Goal: Task Accomplishment & Management: Complete application form

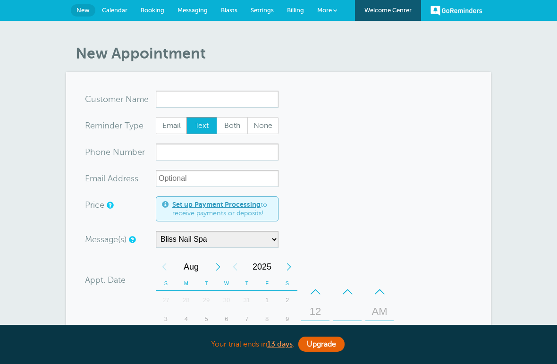
select select "158985"
click at [229, 96] on input "x-no-autofill" at bounding box center [217, 99] width 123 height 17
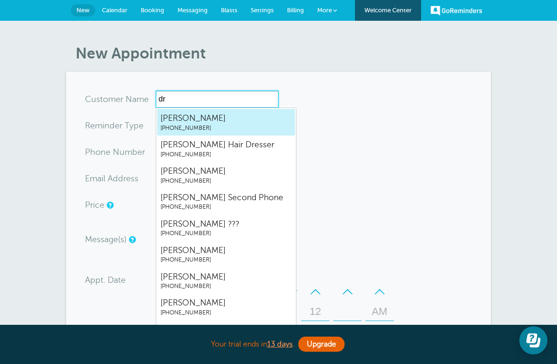
click at [263, 123] on span "Dr Gloden" at bounding box center [225, 118] width 131 height 12
type input "DrGloden9715062506"
type input "Dr Gloden"
type input "(971) 506-2506"
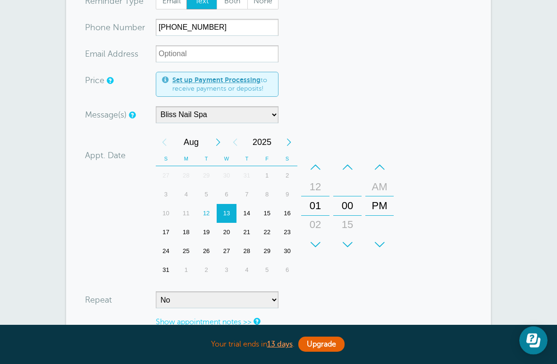
scroll to position [128, 0]
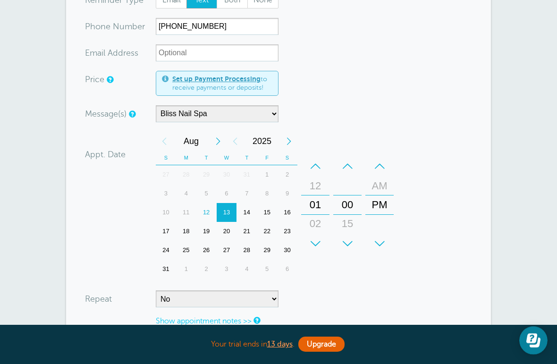
click at [247, 211] on div "14" at bounding box center [246, 212] width 20 height 19
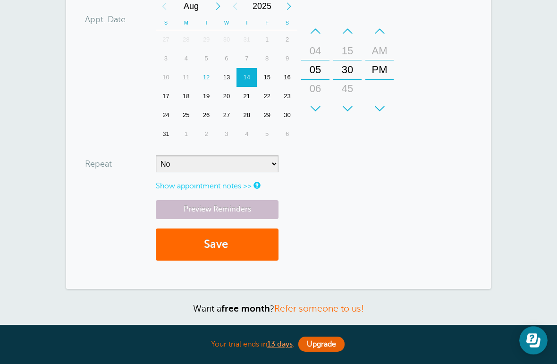
scroll to position [261, 0]
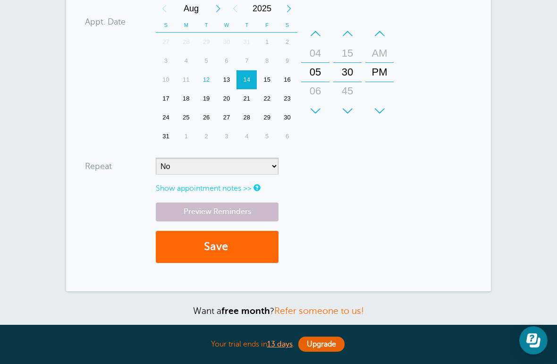
click at [231, 244] on span "submit" at bounding box center [229, 246] width 3 height 13
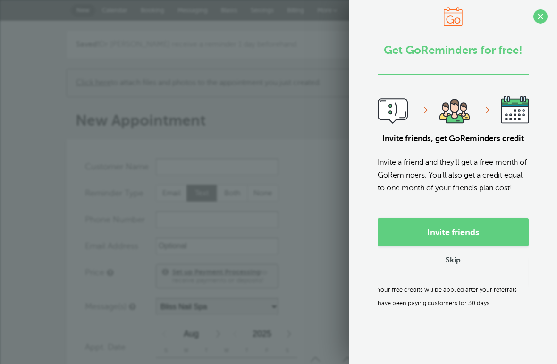
select select "158985"
click at [459, 266] on link "Skip" at bounding box center [452, 261] width 15 height 10
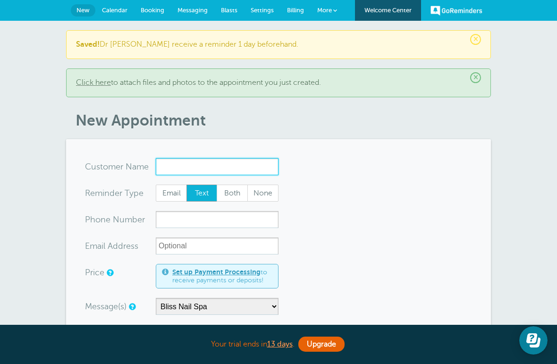
click at [238, 164] on input "x-no-autofill" at bounding box center [217, 166] width 123 height 17
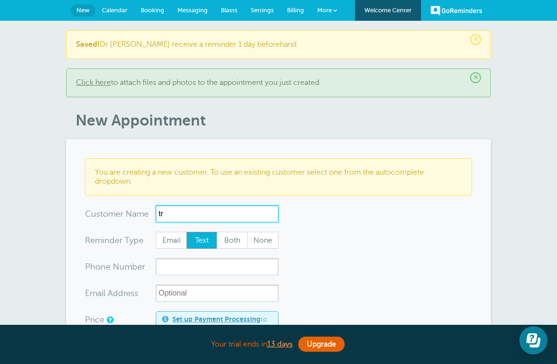
type input "t"
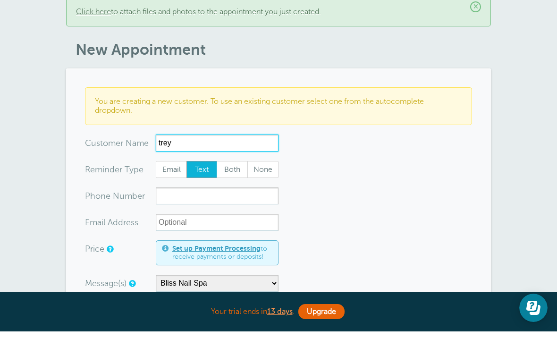
scroll to position [55, 0]
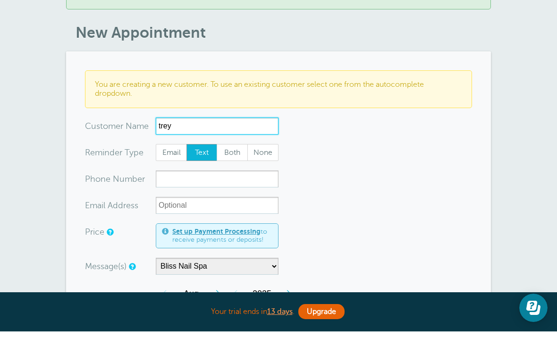
type input "trey"
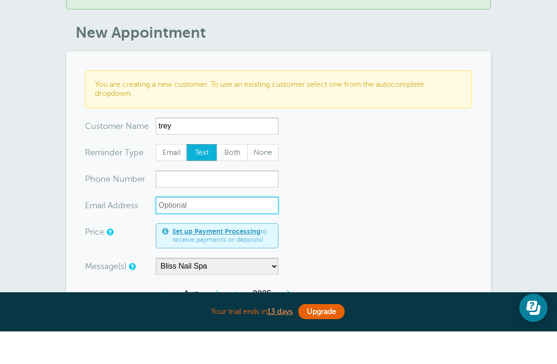
click at [158, 229] on input "xx-no-autofill" at bounding box center [217, 237] width 123 height 17
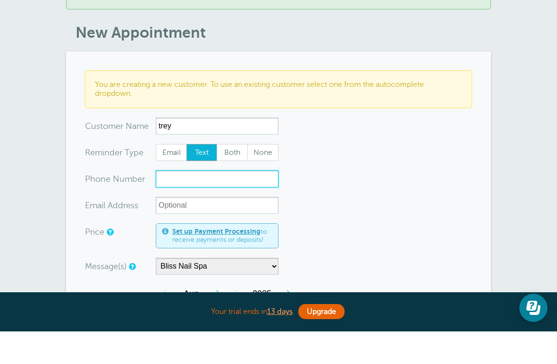
click at [186, 203] on input "xxx-no-autofill" at bounding box center [217, 211] width 123 height 17
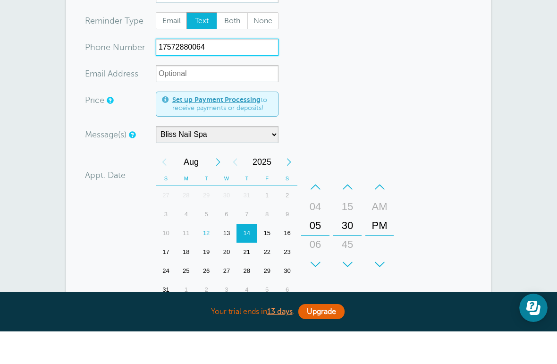
scroll to position [188, 0]
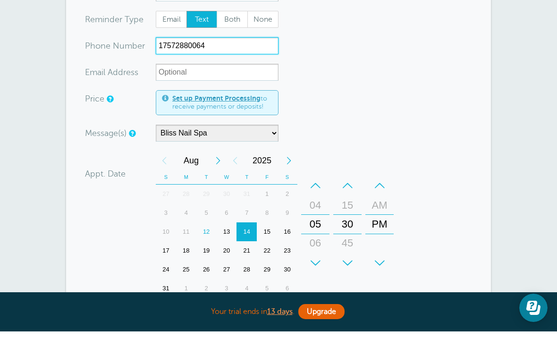
click at [227, 255] on div "13" at bounding box center [227, 264] width 20 height 19
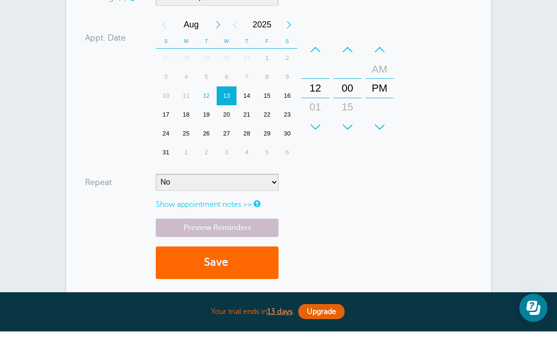
scroll to position [327, 0]
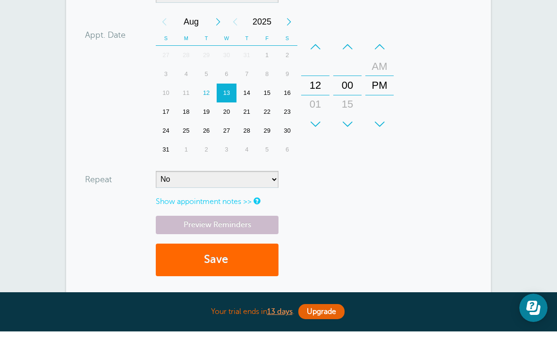
type input "17572880064"
click at [260, 276] on button "Save" at bounding box center [217, 292] width 123 height 33
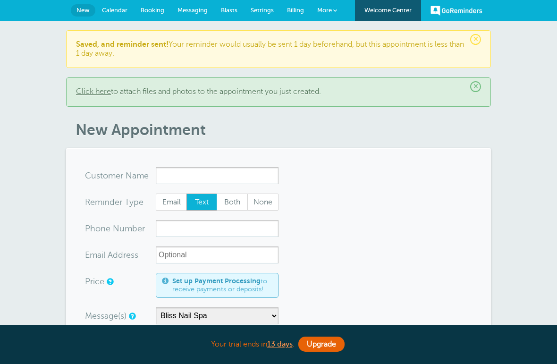
select select "158985"
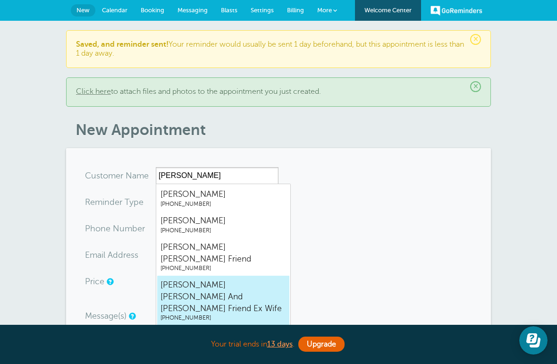
click at [258, 279] on span "Anne Liz And Brad Friend Ex Wife" at bounding box center [223, 296] width 126 height 35
type input "AnneLizAndBradFriendExWife4047867861"
type input "Anne Liz And Brad Friend Ex Wife"
type input "(404) 786-7861"
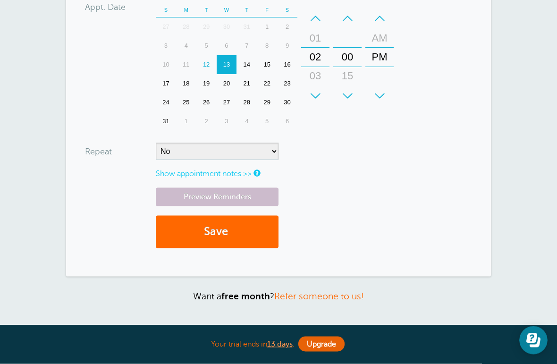
scroll to position [353, 0]
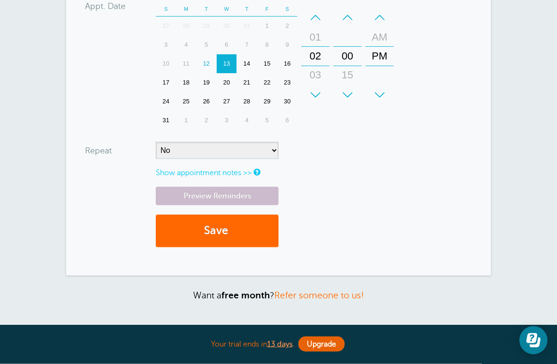
click at [243, 227] on button "Save" at bounding box center [217, 231] width 123 height 33
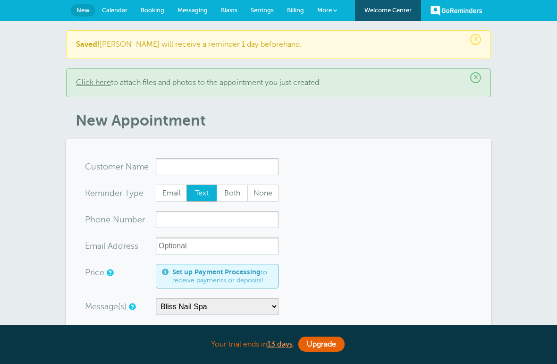
select select "158985"
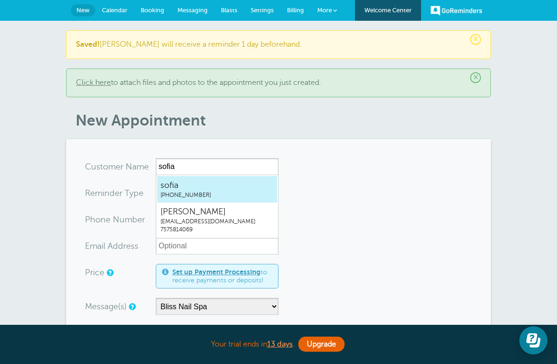
click at [250, 184] on span "sofia" at bounding box center [216, 185] width 113 height 12
type input "sofia7575814069"
type input "sofia"
type input "(757) 581-4069"
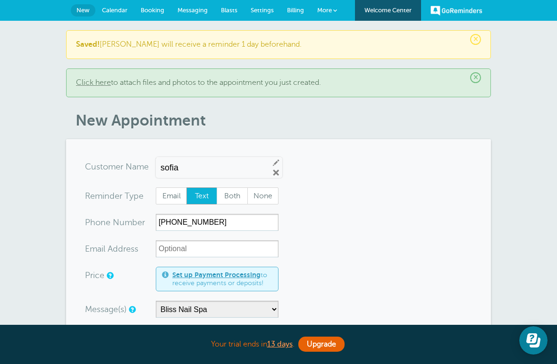
click at [241, 172] on input "sofia" at bounding box center [210, 168] width 101 height 10
type input "s"
type input "sofia"
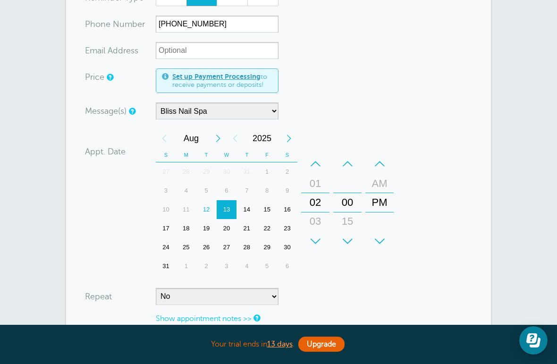
scroll to position [198, 0]
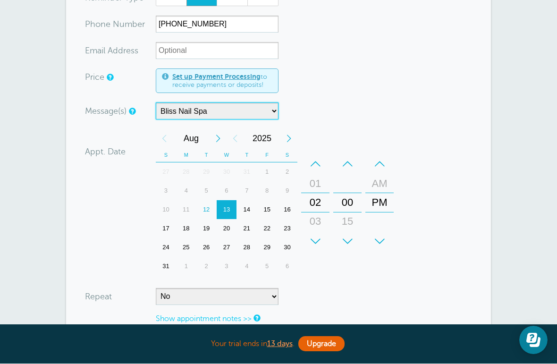
click at [272, 112] on select "Bliss Nail Spa Main Reminder Sequence" at bounding box center [217, 111] width 123 height 17
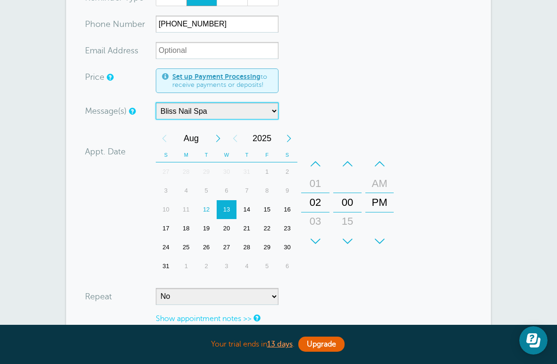
select select "158982"
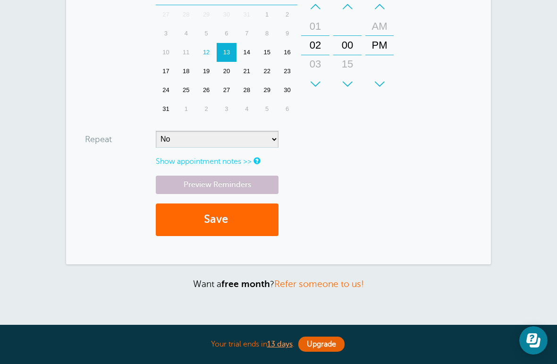
scroll to position [361, 0]
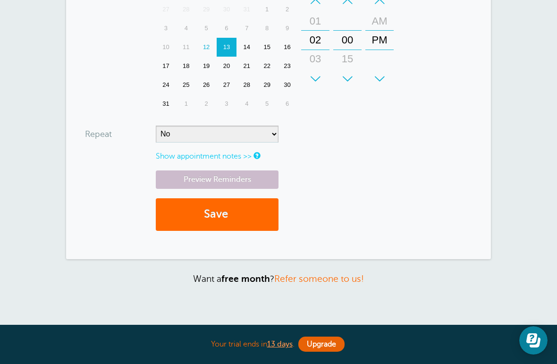
click at [257, 206] on button "Save" at bounding box center [217, 214] width 123 height 33
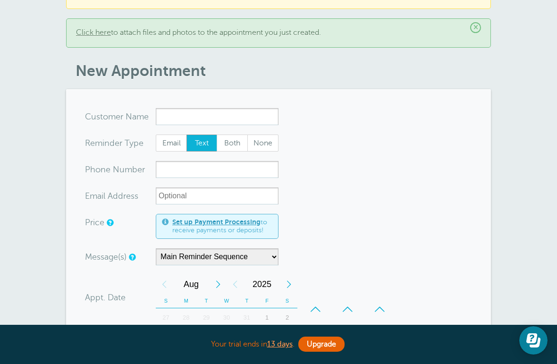
scroll to position [53, 0]
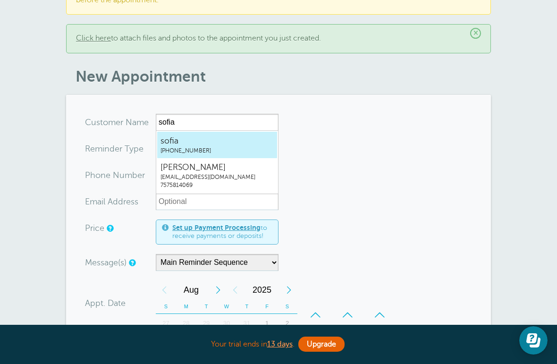
click at [195, 145] on span "sofia" at bounding box center [216, 141] width 113 height 12
type input "sofia7575814069"
type input "sofia"
type input "[PHONE_NUMBER]"
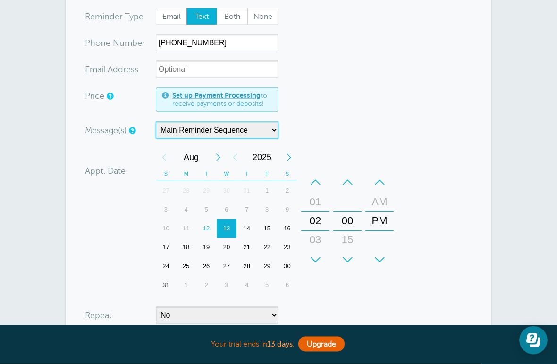
click at [259, 127] on select "Bliss Nail Spa Main Reminder Sequence" at bounding box center [217, 130] width 123 height 17
select select "158985"
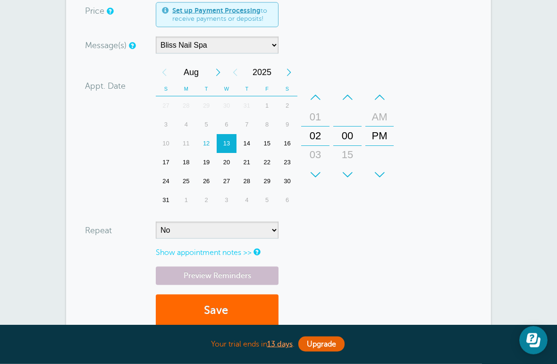
click at [245, 304] on button "Save" at bounding box center [217, 310] width 123 height 33
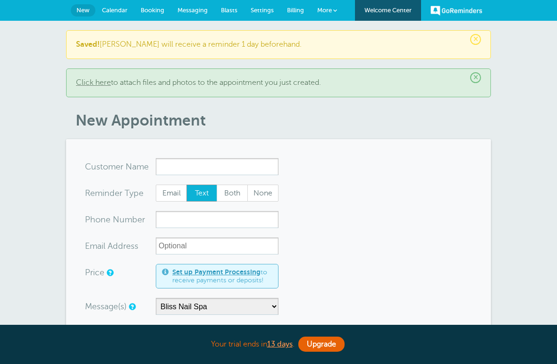
select select "158985"
type input "\"
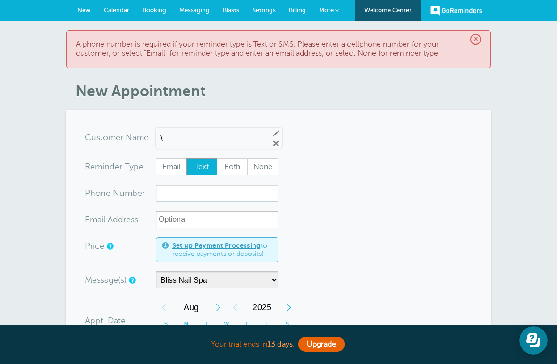
click at [515, 140] on div "× A phone number is required if your reminder type is Text or SMS. Please enter…" at bounding box center [278, 342] width 557 height 642
click at [223, 137] on input "\" at bounding box center [210, 139] width 101 height 10
type input "\"
type input "j"
click at [538, 87] on div "× A phone number is required if your reminder type is Text or SMS. Please enter…" at bounding box center [278, 342] width 557 height 642
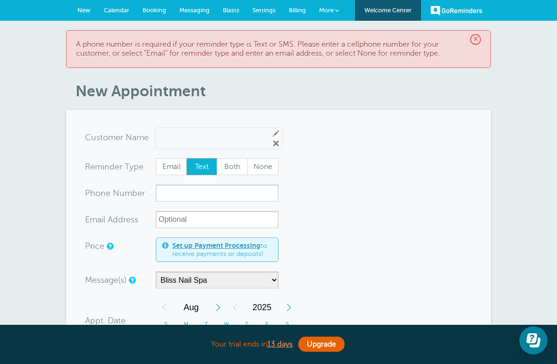
click at [189, 11] on span "Messaging" at bounding box center [194, 10] width 30 height 7
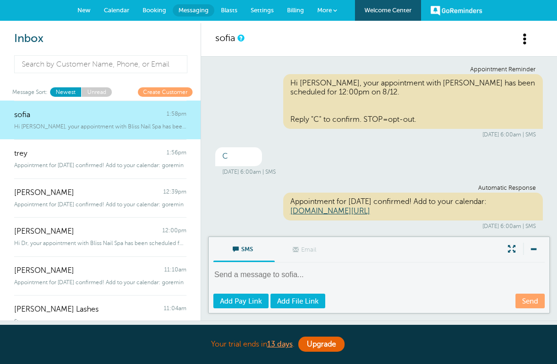
scroll to position [742, 0]
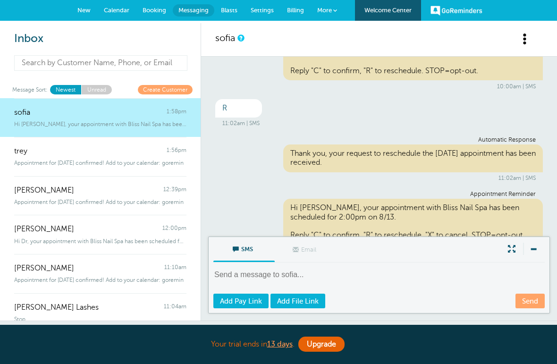
click at [165, 60] on input at bounding box center [100, 63] width 173 height 16
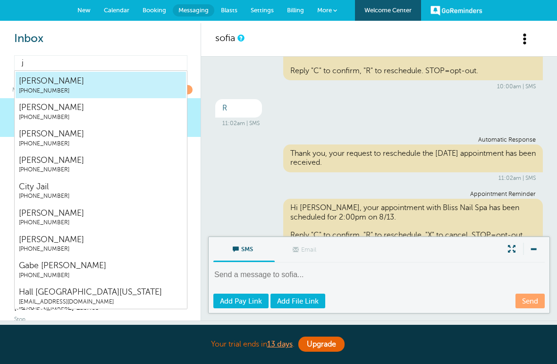
type input "je"
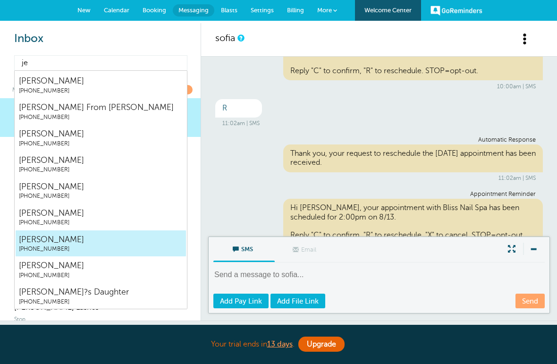
click at [59, 239] on span "Jenny Sykes" at bounding box center [101, 240] width 164 height 12
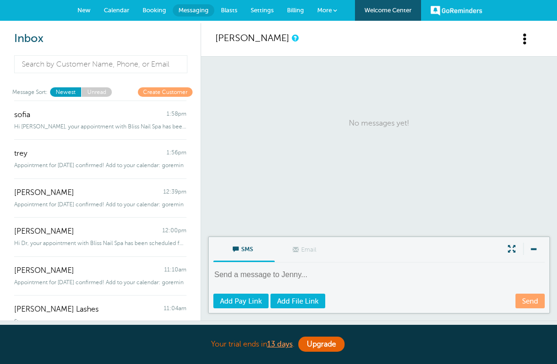
click at [153, 8] on span "Booking" at bounding box center [155, 10] width 24 height 7
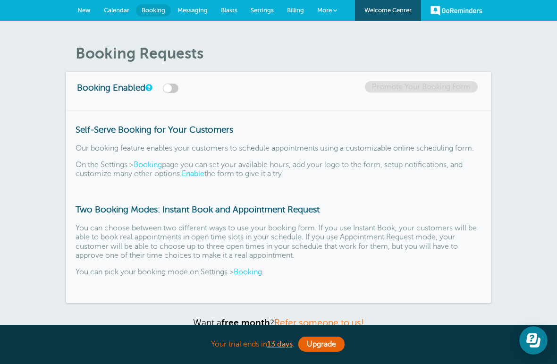
click at [120, 8] on span "Calendar" at bounding box center [116, 10] width 25 height 7
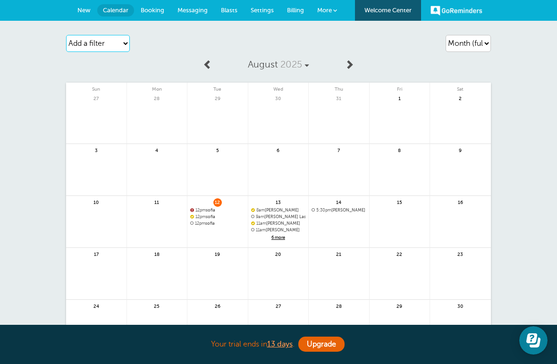
click at [118, 44] on select "Add a filter Customer Search Appointment Status Payment Status" at bounding box center [98, 43] width 64 height 17
select select "customer"
select select
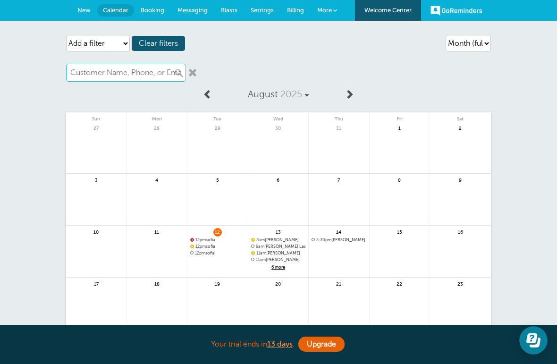
click at [125, 75] on input "text" at bounding box center [126, 73] width 120 height 18
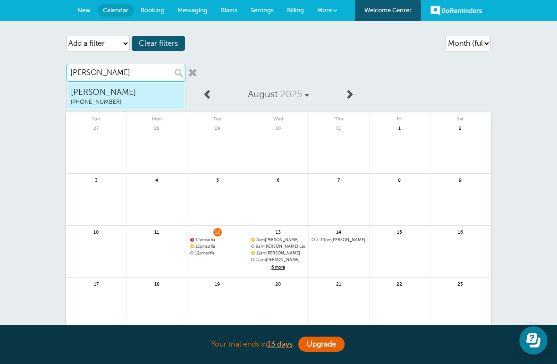
click at [120, 92] on span "[PERSON_NAME]" at bounding box center [126, 92] width 110 height 12
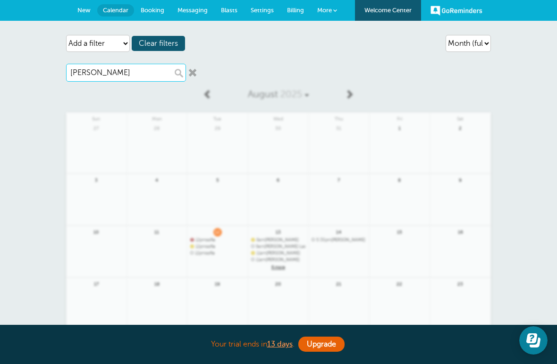
type input "[PERSON_NAME]"
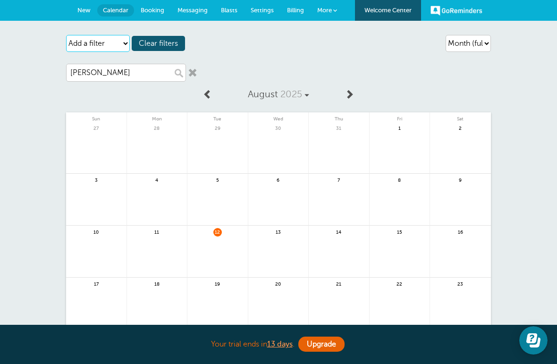
click at [119, 42] on select "Add a filter Customer Search Appointment Status Payment Status" at bounding box center [98, 43] width 64 height 17
select select "customer"
click at [116, 40] on select "Add a filter Customer Search Appointment Status Payment Status" at bounding box center [98, 43] width 64 height 17
select select "appt_status"
select select
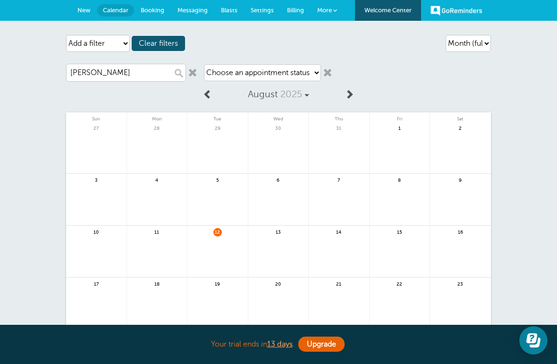
click at [193, 8] on span "Messaging" at bounding box center [192, 10] width 30 height 7
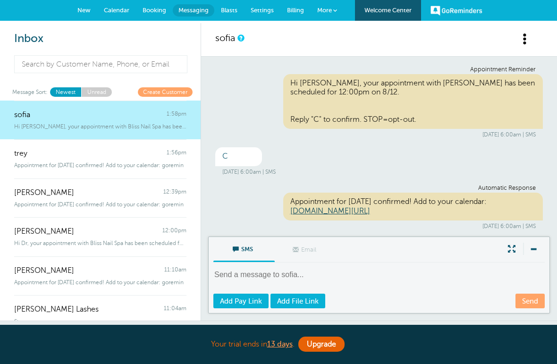
scroll to position [742, 0]
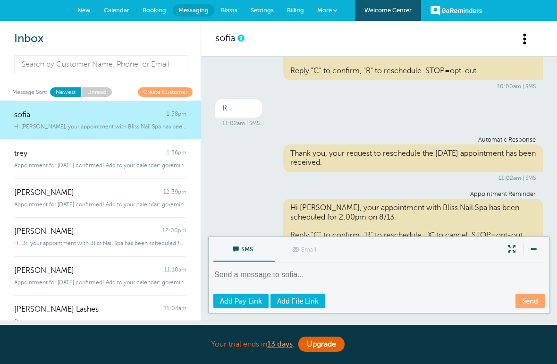
click at [139, 169] on link "trey 1:56pm Appointment for Wednesday, Aug. 13 confirmed! Add to your calendar:…" at bounding box center [100, 158] width 201 height 39
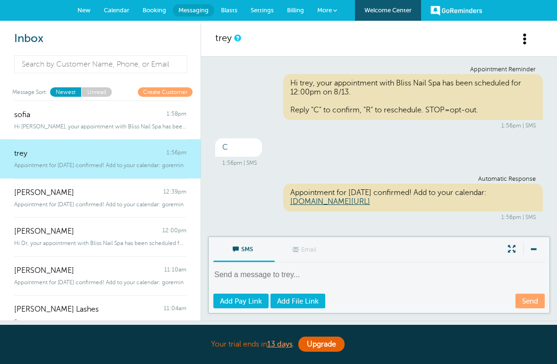
click at [41, 3] on div "GoReminders Welcome Center New Calendar Booking Messaging Blasts Settings Billi…" at bounding box center [278, 10] width 557 height 21
click at [329, 9] on span "More" at bounding box center [324, 10] width 15 height 7
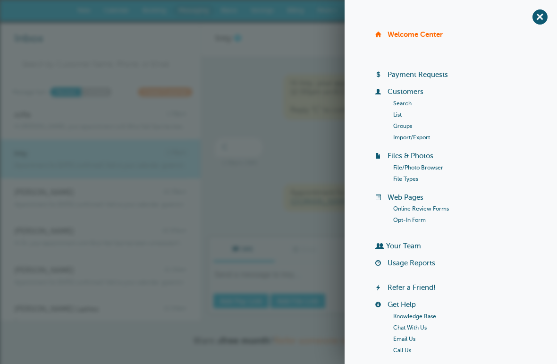
click at [536, 18] on span "+" at bounding box center [539, 16] width 21 height 21
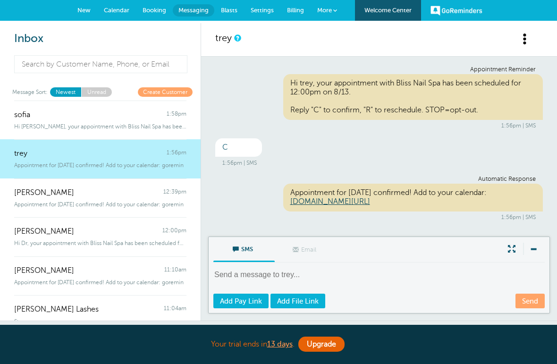
click at [230, 11] on span "Blasts" at bounding box center [229, 10] width 17 height 7
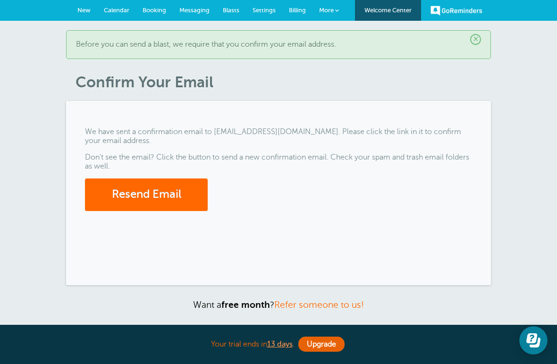
click at [26, 45] on div "× Before you can send a blast, we require that you confirm your email address. …" at bounding box center [278, 189] width 557 height 336
click at [118, 9] on span "Calendar" at bounding box center [116, 10] width 25 height 7
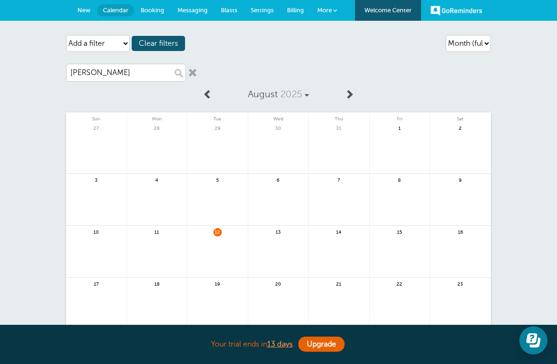
click at [147, 10] on span "Booking" at bounding box center [153, 10] width 24 height 7
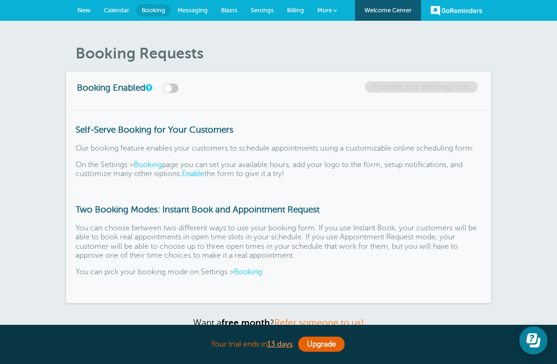
click at [463, 12] on link "GoReminders" at bounding box center [456, 10] width 52 height 21
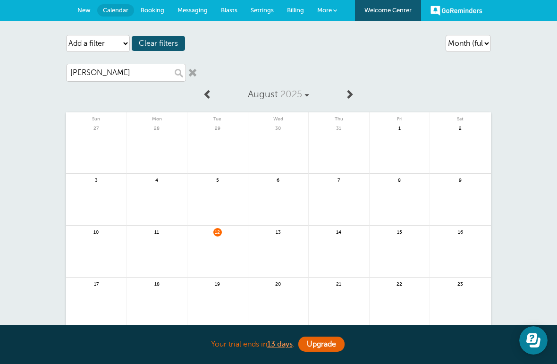
click at [83, 7] on span "New" at bounding box center [83, 10] width 13 height 7
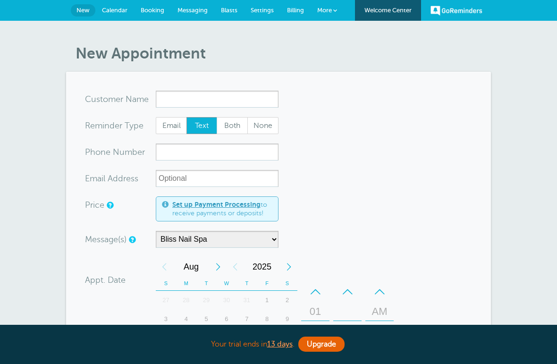
select select "158985"
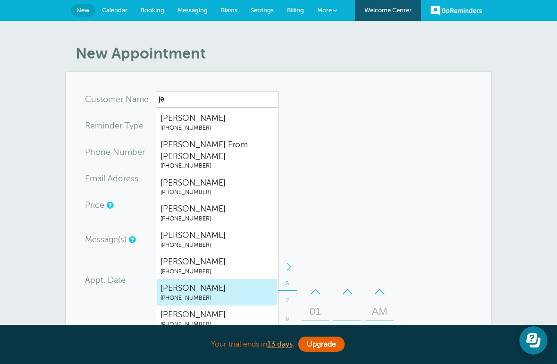
click at [203, 282] on span "[PERSON_NAME]" at bounding box center [216, 288] width 113 height 12
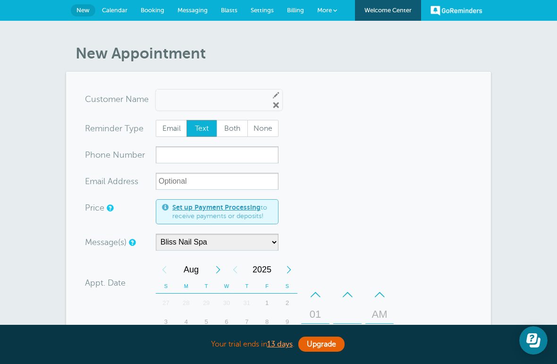
type input "JennySykes7573538057"
type input "[PERSON_NAME]"
type input "(757) 353-8057"
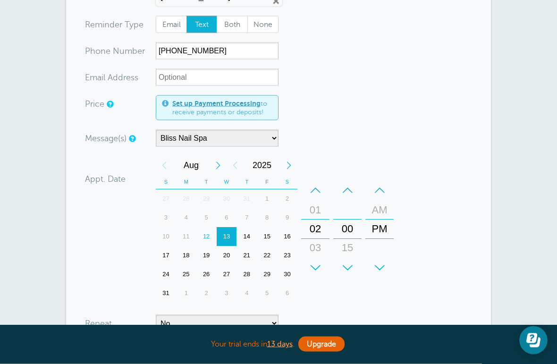
scroll to position [104, 0]
click at [208, 236] on div "12" at bounding box center [206, 236] width 20 height 19
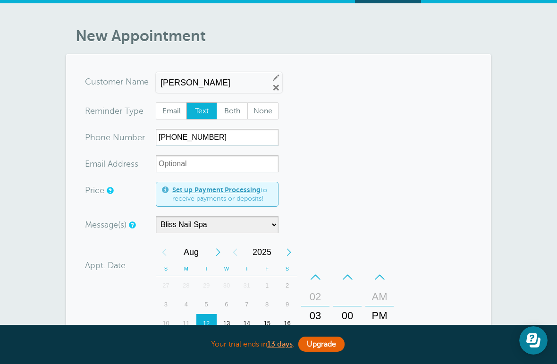
scroll to position [16, 0]
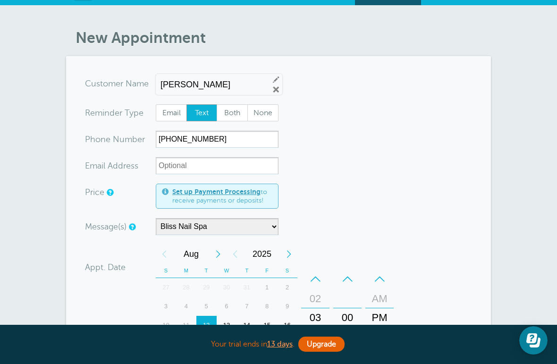
click at [272, 91] on link "Remove" at bounding box center [276, 89] width 8 height 8
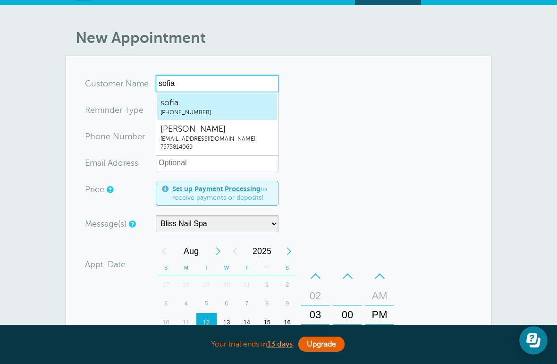
click at [193, 106] on span "sofia" at bounding box center [216, 103] width 113 height 12
type input "sofia7575814069"
type input "sofia"
type input "(757) 581-4069"
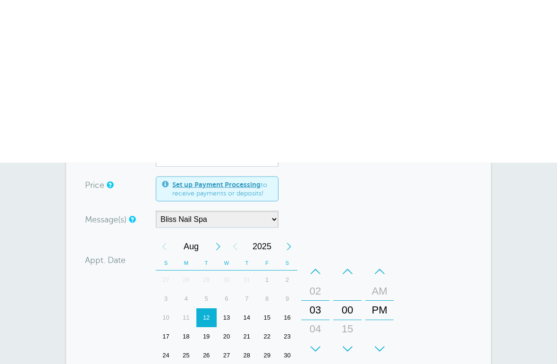
scroll to position [188, 0]
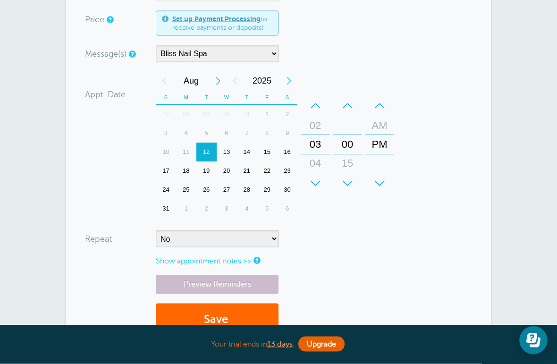
click at [255, 316] on button "Save" at bounding box center [217, 319] width 123 height 33
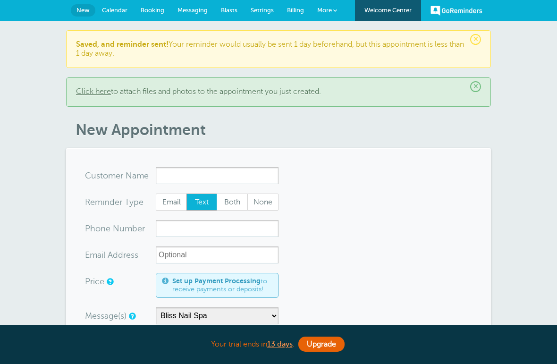
select select "158985"
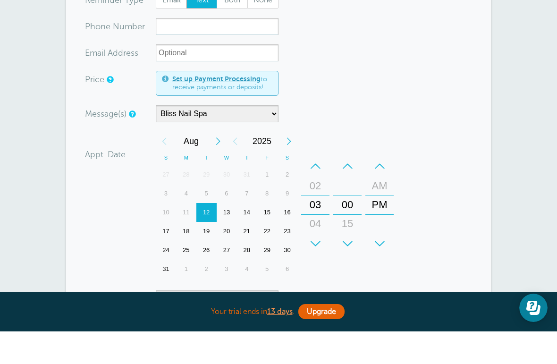
scroll to position [170, 0]
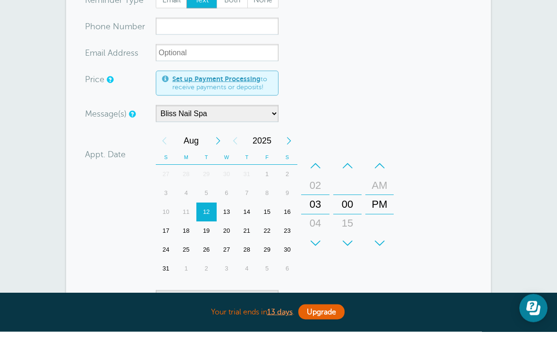
click at [252, 235] on div "14" at bounding box center [246, 244] width 20 height 19
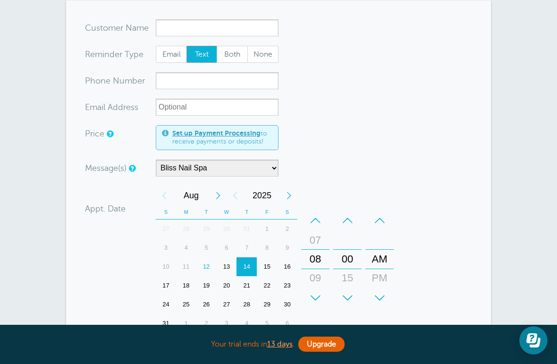
scroll to position [147, 0]
click at [254, 25] on input "x-no-autofill" at bounding box center [217, 28] width 123 height 17
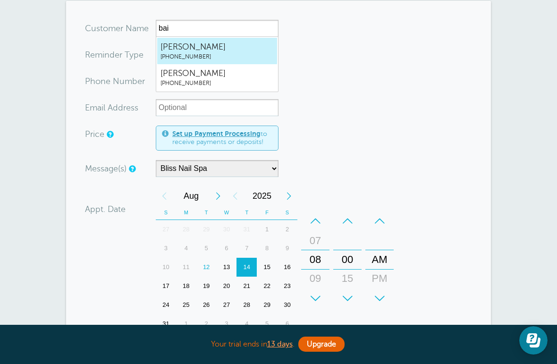
click at [244, 47] on span "Bailey Hahn" at bounding box center [216, 47] width 113 height 12
type input "BaileyHahn7577610303"
type input "Bailey Hahn"
type input "[PHONE_NUMBER]"
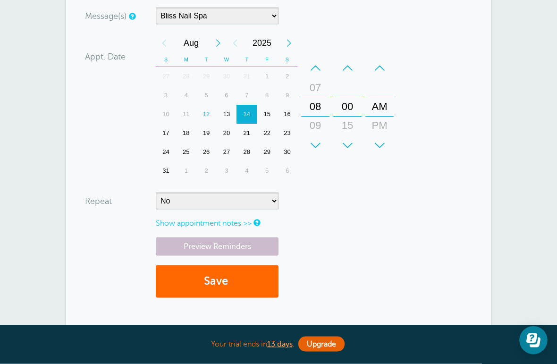
scroll to position [303, 0]
click at [258, 279] on button "Save" at bounding box center [217, 281] width 123 height 33
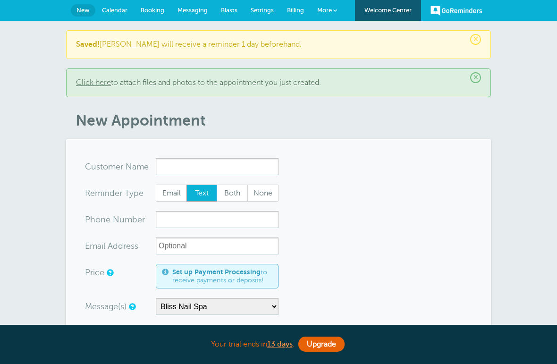
select select "158985"
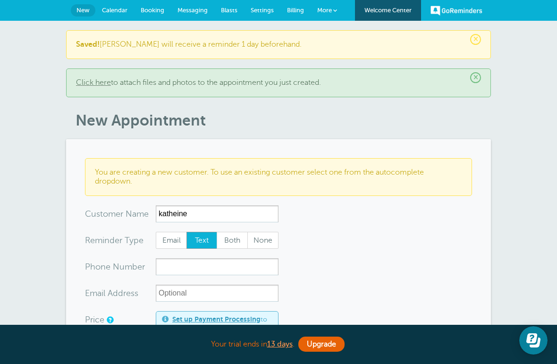
click at [258, 206] on input "katheine" at bounding box center [217, 213] width 123 height 17
click at [247, 215] on input "katheine" at bounding box center [217, 213] width 123 height 17
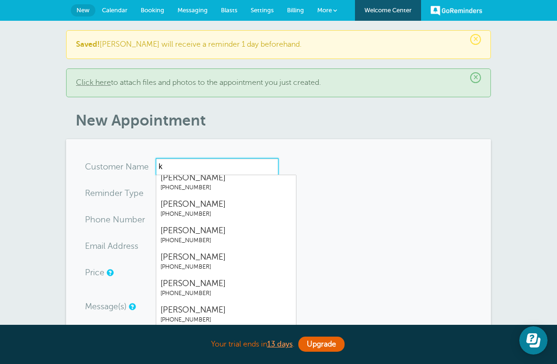
scroll to position [1007, 0]
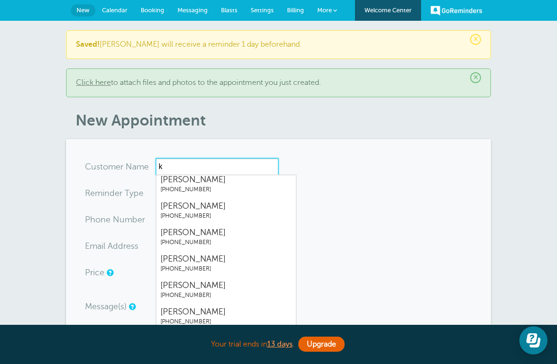
type input "k"
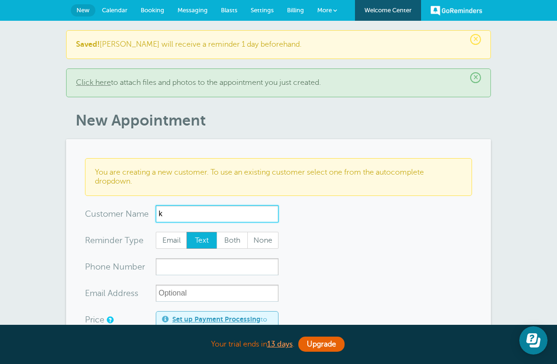
click at [252, 215] on input "k" at bounding box center [217, 213] width 123 height 17
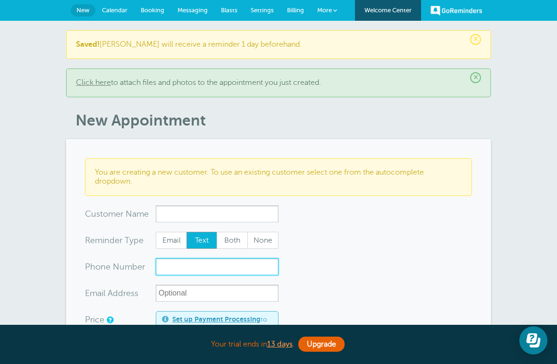
click at [245, 267] on input "xxx-no-autofill" at bounding box center [217, 266] width 123 height 17
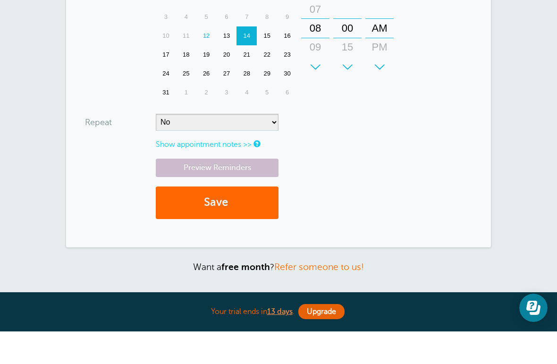
click at [258, 191] on link "Preview Reminders" at bounding box center [217, 200] width 123 height 18
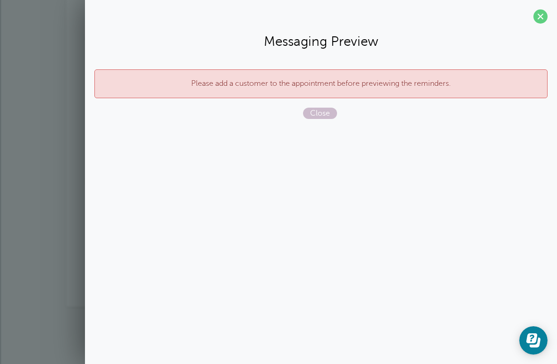
click at [539, 23] on span at bounding box center [540, 16] width 14 height 14
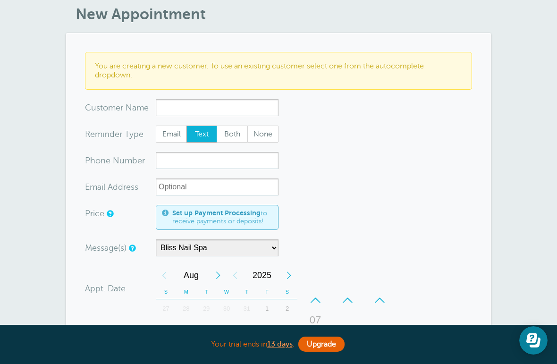
scroll to position [106, 0]
click at [258, 160] on input "xxx-no-autofill" at bounding box center [217, 160] width 123 height 17
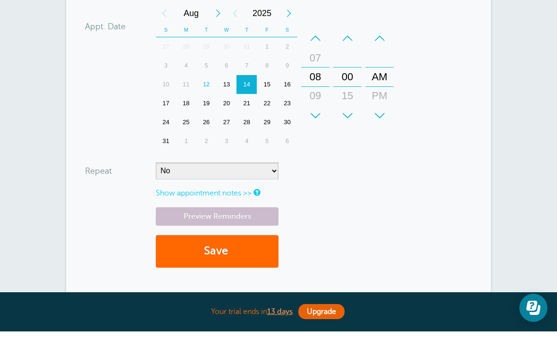
scroll to position [340, 0]
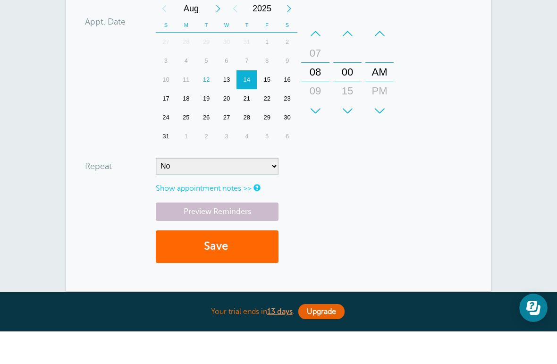
type input "15049057212"
click at [247, 235] on link "Preview Reminders" at bounding box center [217, 244] width 123 height 18
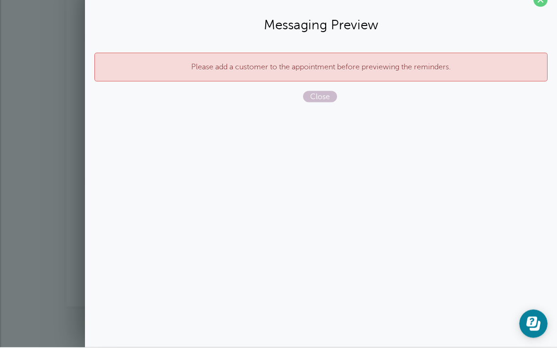
scroll to position [357, 0]
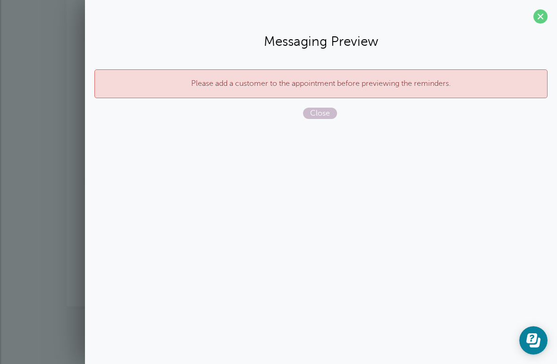
click at [543, 15] on span at bounding box center [540, 16] width 14 height 14
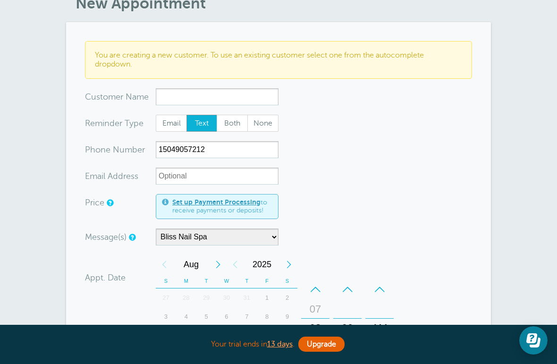
scroll to position [117, 0]
click at [242, 99] on input "x-no-autofill" at bounding box center [217, 97] width 123 height 17
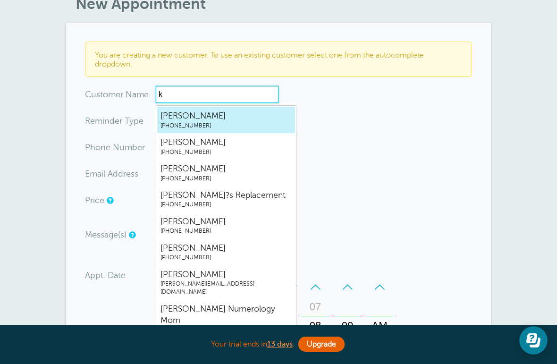
scroll to position [0, 0]
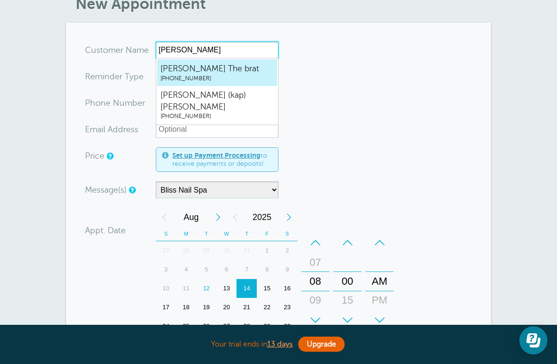
type input "[PERSON_NAME]"
click at [528, 216] on div "× Saved! Bailey will receive a reminder 1 day beforehand. × Click here to attac…" at bounding box center [278, 238] width 557 height 668
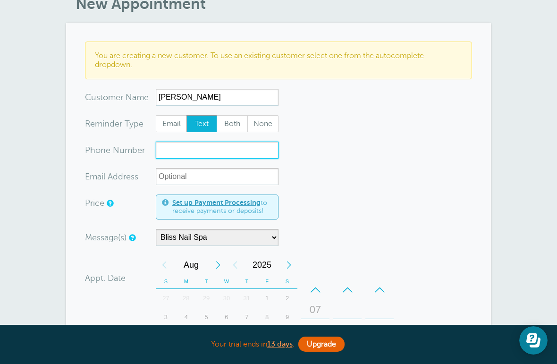
click at [262, 143] on input "xxx-no-autofill" at bounding box center [217, 150] width 123 height 17
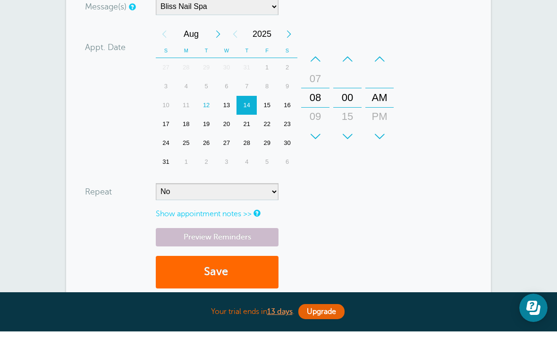
scroll to position [315, 0]
type input "15049057212"
click at [251, 260] on link "Preview Reminders" at bounding box center [217, 269] width 123 height 18
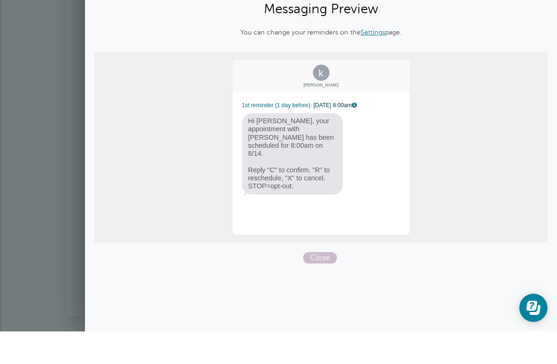
scroll to position [348, 0]
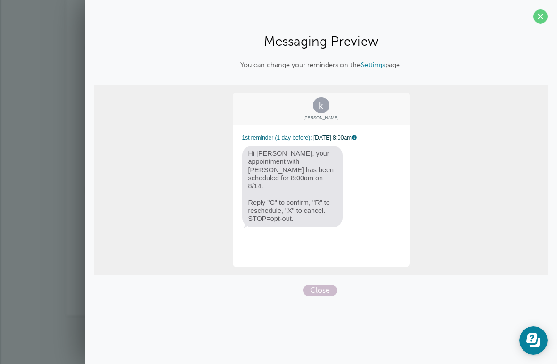
click at [538, 15] on span at bounding box center [540, 16] width 14 height 14
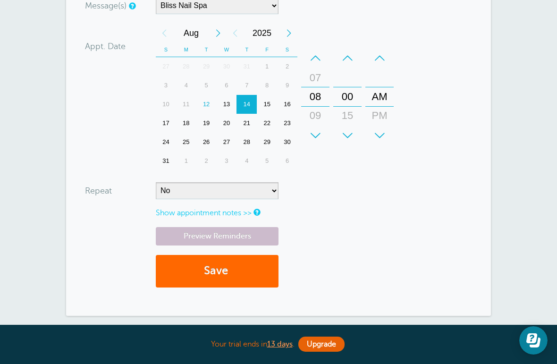
click at [250, 272] on button "Save" at bounding box center [217, 271] width 123 height 33
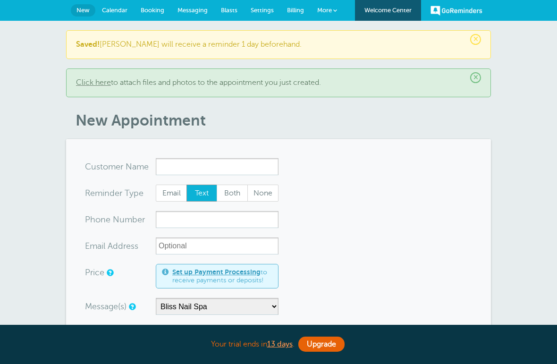
select select "158985"
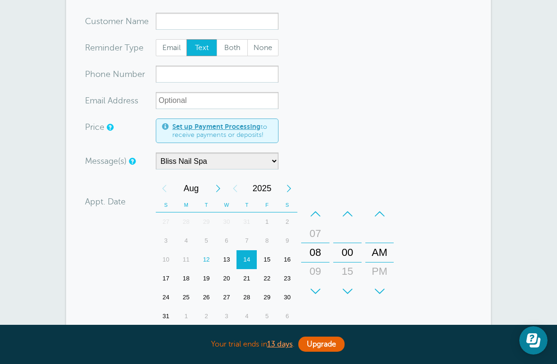
scroll to position [100, 0]
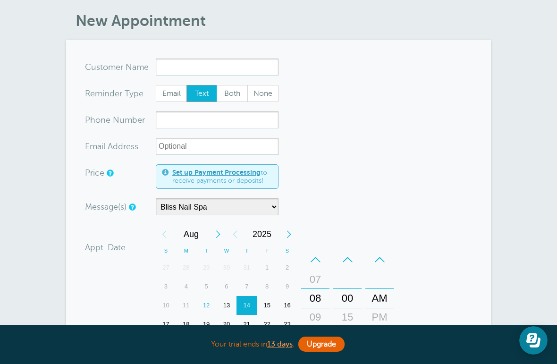
click at [237, 64] on input "x-no-autofill" at bounding box center [217, 67] width 123 height 17
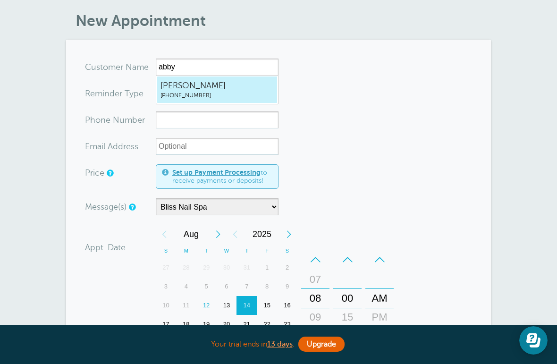
click at [245, 92] on span "[PHONE_NUMBER]" at bounding box center [216, 96] width 113 height 8
type input "AbbyGains7573481079"
type input "[PERSON_NAME]"
type input "(757) 348-1079"
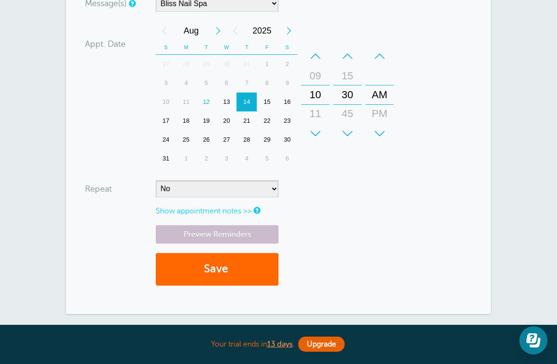
scroll to position [326, 0]
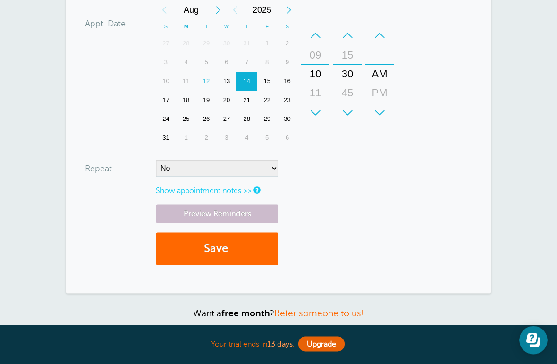
click at [244, 243] on button "Save" at bounding box center [217, 249] width 123 height 33
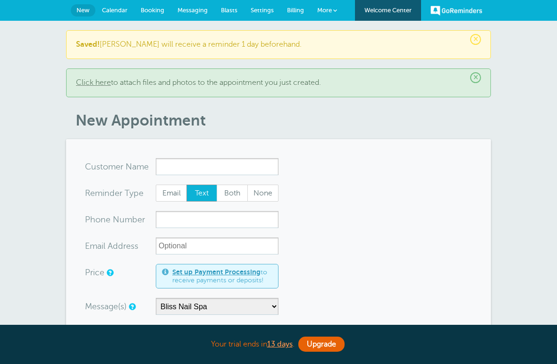
select select "158985"
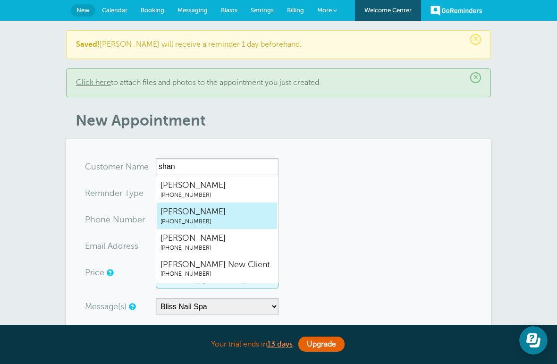
click at [230, 213] on span "Shanise Pinto" at bounding box center [216, 212] width 113 height 12
type input "ShanisePinto7575107695"
type input "Shanise Pinto"
type input "(757) 510-7695"
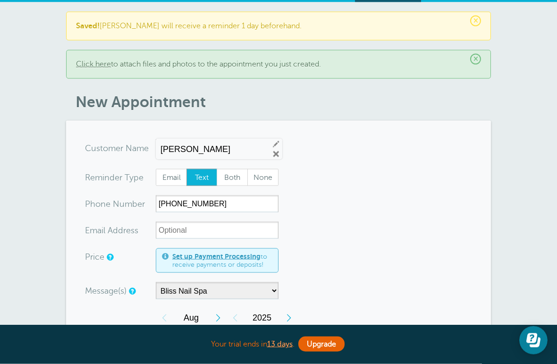
scroll to position [19, 0]
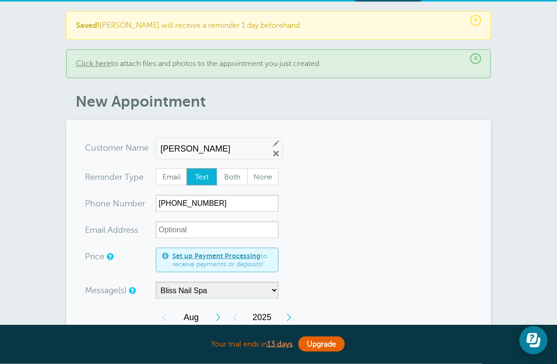
click at [235, 150] on input "Shanise Pinto" at bounding box center [210, 149] width 101 height 10
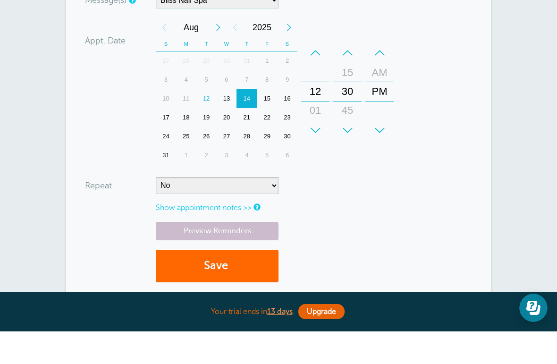
scroll to position [287, 0]
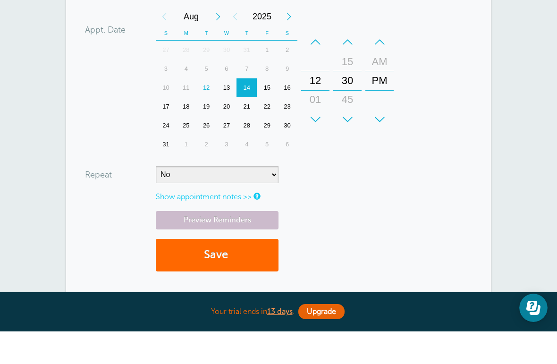
type input "Shanise Pinto, Mia"
click at [249, 271] on button "Save" at bounding box center [217, 287] width 123 height 33
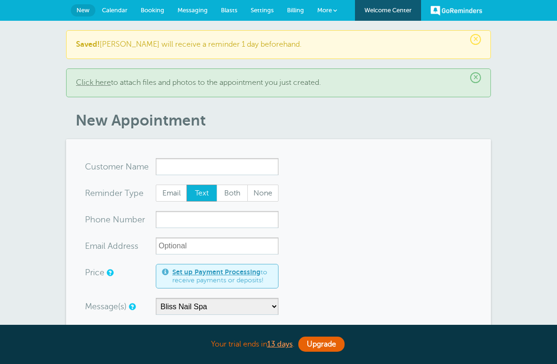
select select "158985"
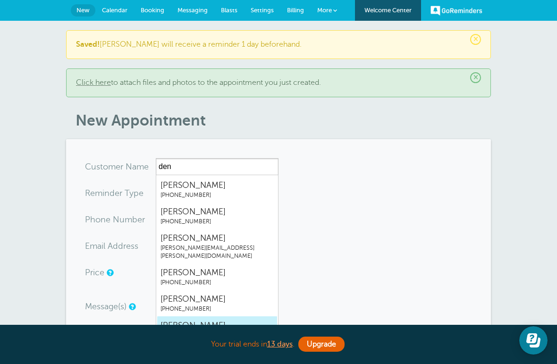
click at [211, 331] on span "(757) 650-1480" at bounding box center [216, 335] width 113 height 8
type input "DenyceCorzatt7576501480"
type input "Denyce Corzatt"
type input "(757) 650-1480"
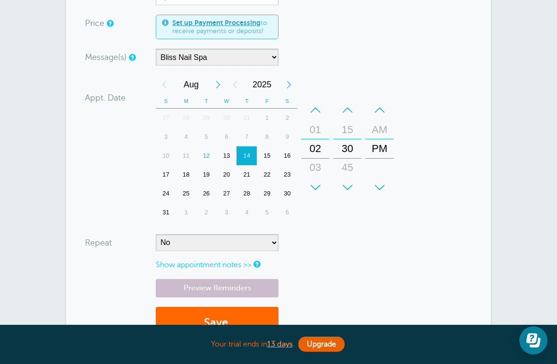
scroll to position [255, 0]
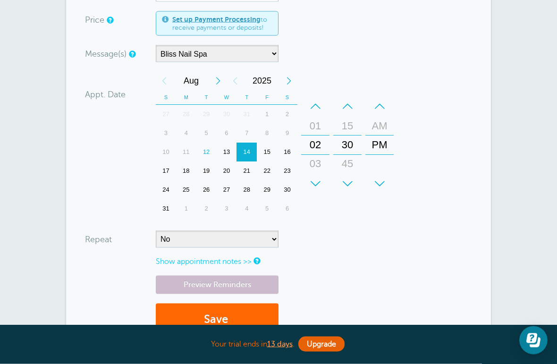
click at [236, 316] on button "Save" at bounding box center [217, 319] width 123 height 33
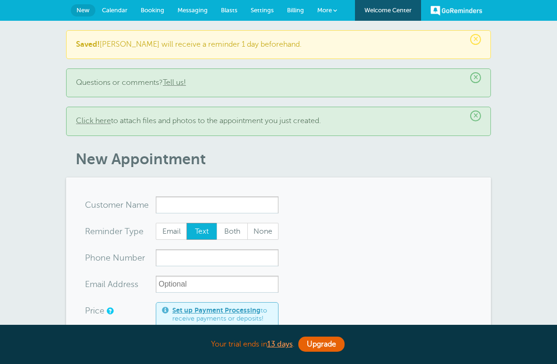
select select "158985"
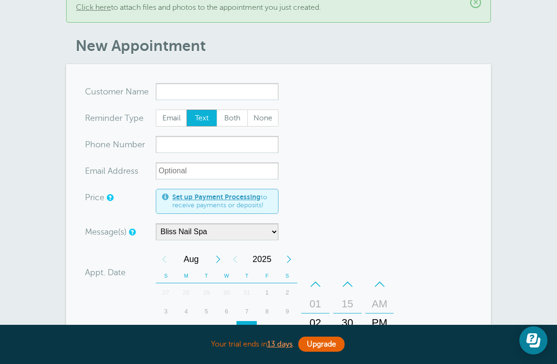
scroll to position [108, 0]
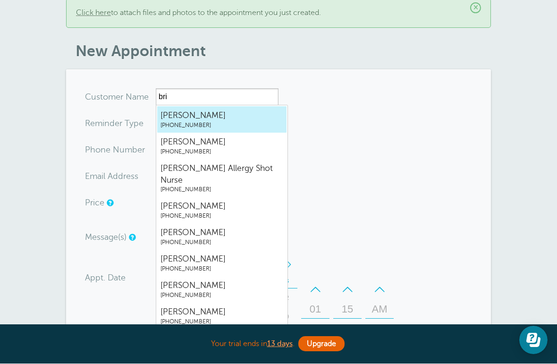
click at [252, 118] on span "[PERSON_NAME]" at bounding box center [221, 116] width 123 height 12
type input "BriBryant7573772413"
type input "[PERSON_NAME]"
type input "[PHONE_NUMBER]"
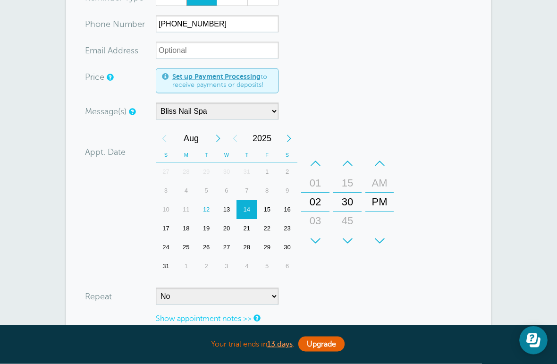
scroll to position [237, 0]
click at [192, 232] on div "18" at bounding box center [186, 228] width 20 height 19
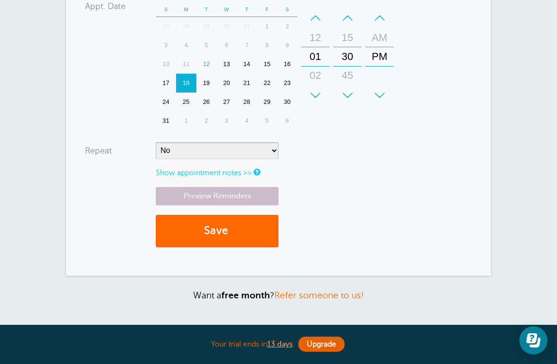
click at [248, 196] on link "Preview Reminders" at bounding box center [217, 196] width 123 height 18
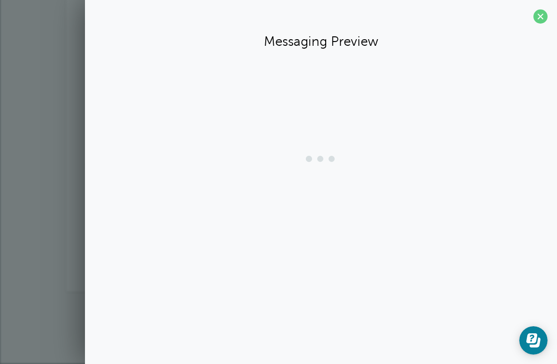
scroll to position [351, 0]
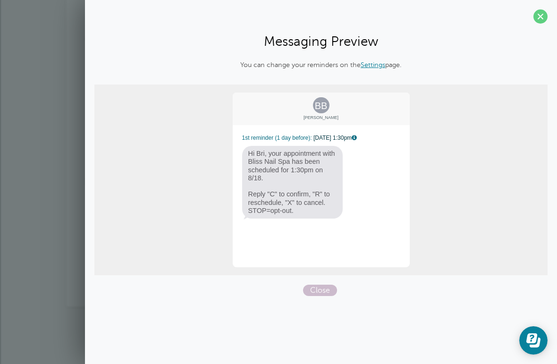
click at [539, 19] on span at bounding box center [540, 16] width 14 height 14
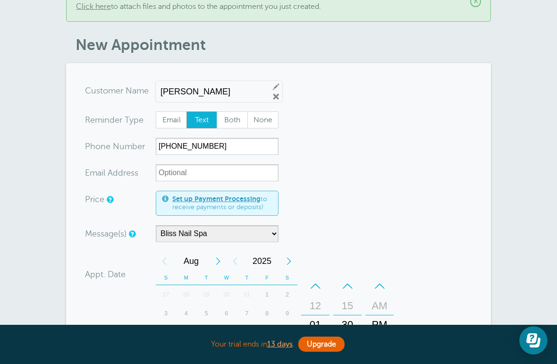
scroll to position [114, 0]
click at [224, 93] on input "[PERSON_NAME]" at bounding box center [210, 92] width 101 height 10
type input "B"
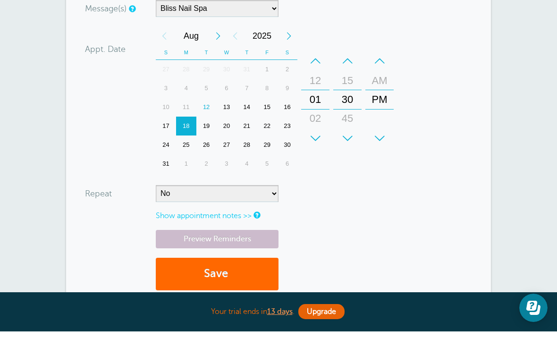
scroll to position [307, 0]
type input "48"
click at [261, 290] on button "Save" at bounding box center [217, 306] width 123 height 33
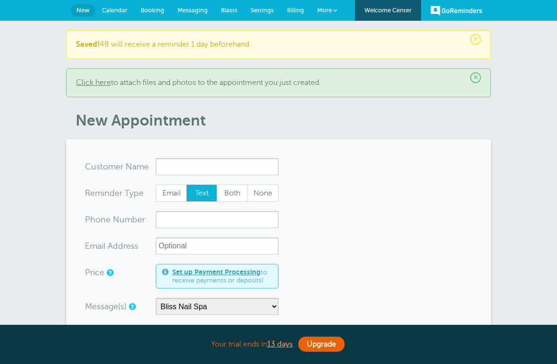
select select "158985"
click at [240, 42] on p "Saved! 48 will receive a reminder 1 day beforehand." at bounding box center [278, 44] width 405 height 9
click at [480, 38] on span "×" at bounding box center [475, 39] width 11 height 11
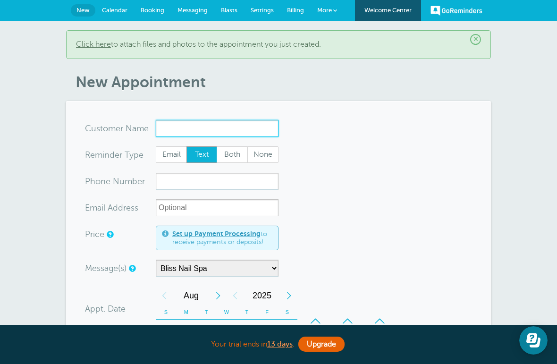
click at [231, 134] on input "x-no-autofill" at bounding box center [217, 128] width 123 height 17
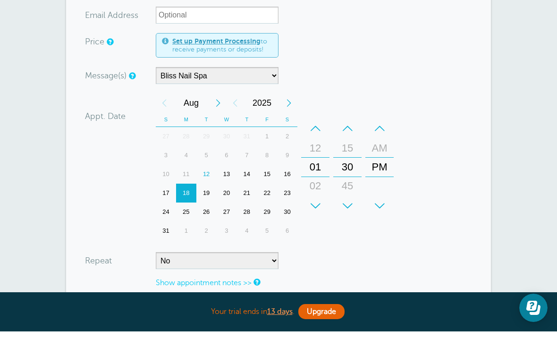
scroll to position [160, 0]
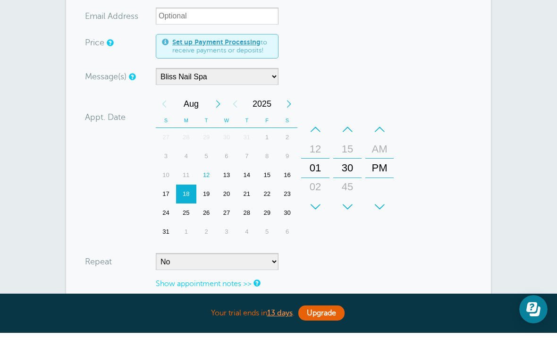
click at [207, 197] on div "12" at bounding box center [206, 206] width 20 height 19
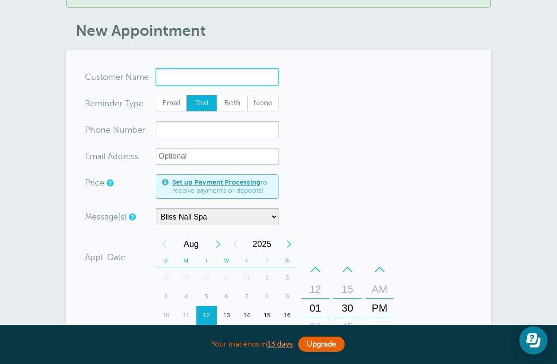
scroll to position [50, 0]
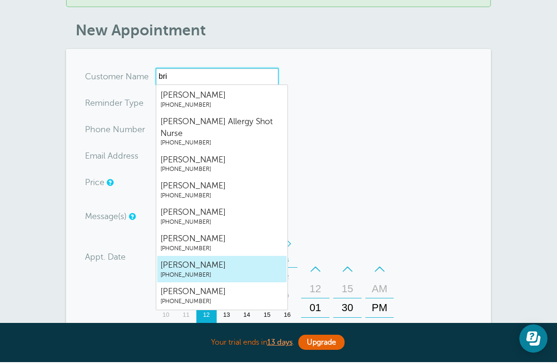
click at [226, 273] on span "(757) 377-2413" at bounding box center [221, 277] width 123 height 8
type input "SabrinaBryant7573772413"
type input "Sabrina Bryant"
type input "(757) 377-2413"
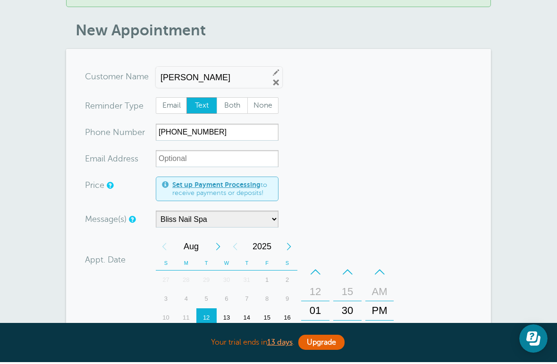
scroll to position [52, 0]
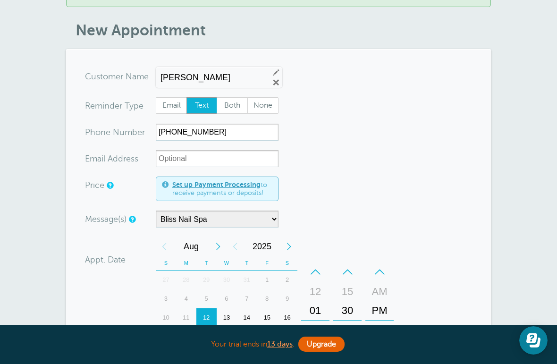
click at [240, 78] on input "Sabrina Bryant" at bounding box center [210, 78] width 101 height 10
type input "S"
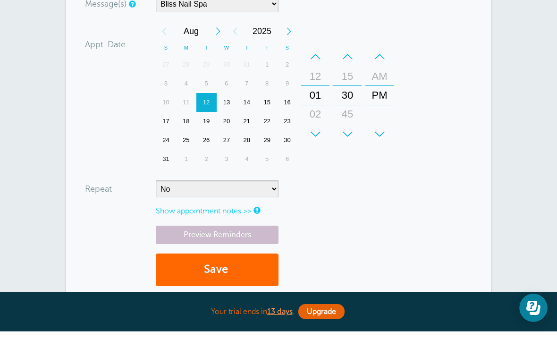
scroll to position [235, 0]
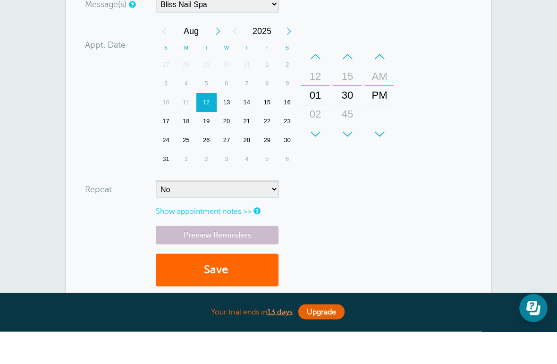
type input "48"
click at [253, 258] on link "Preview Reminders" at bounding box center [217, 267] width 123 height 18
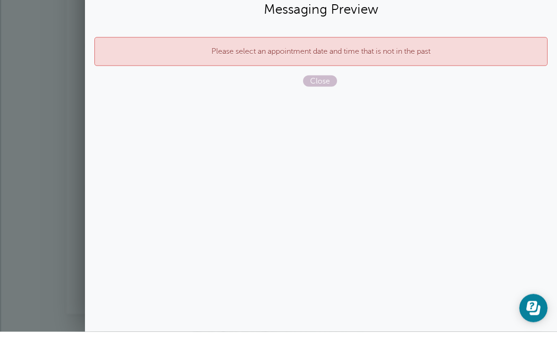
scroll to position [267, 0]
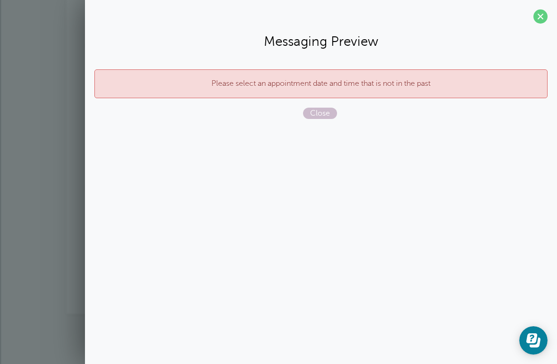
click at [545, 17] on span at bounding box center [540, 16] width 14 height 14
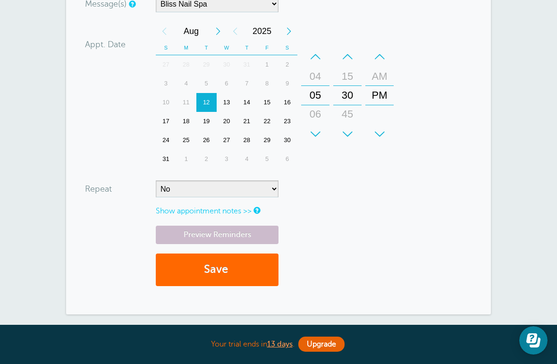
click at [261, 230] on link "Preview Reminders" at bounding box center [217, 235] width 123 height 18
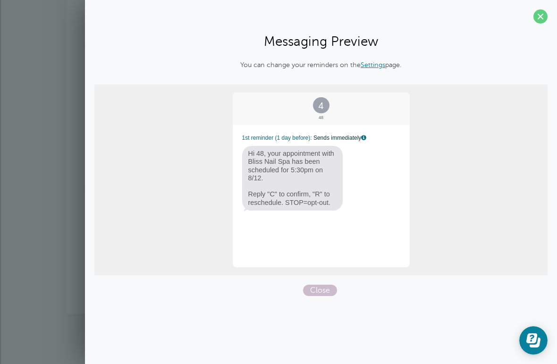
click at [330, 286] on span "Close" at bounding box center [320, 290] width 34 height 11
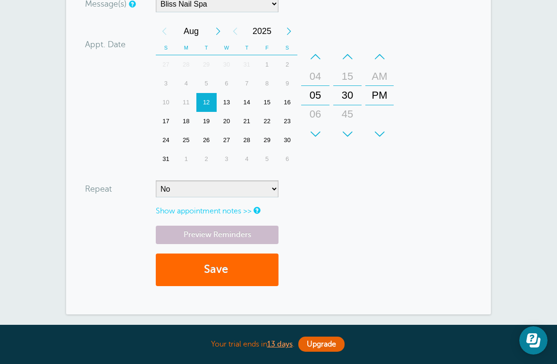
click at [244, 268] on button "Save" at bounding box center [217, 269] width 123 height 33
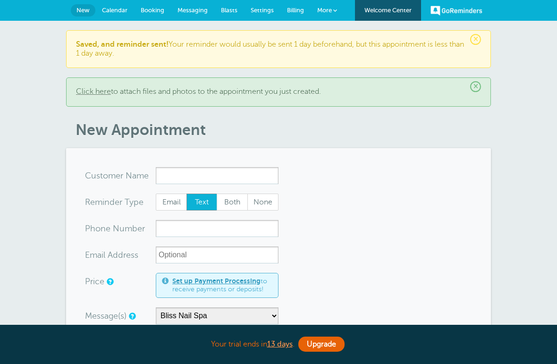
select select "158985"
click at [262, 9] on span "Settings" at bounding box center [262, 10] width 23 height 7
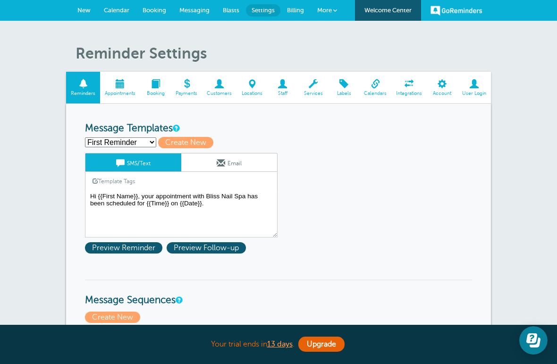
click at [227, 250] on span "Preview Follow-up" at bounding box center [206, 247] width 79 height 11
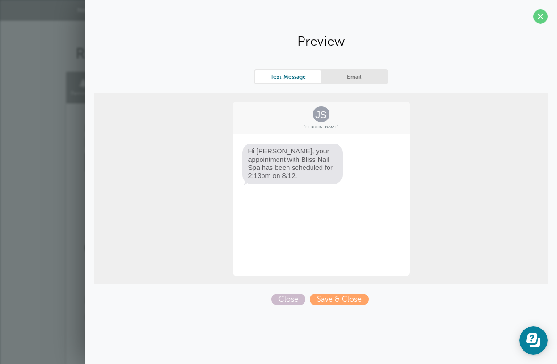
click at [538, 16] on span at bounding box center [540, 16] width 14 height 14
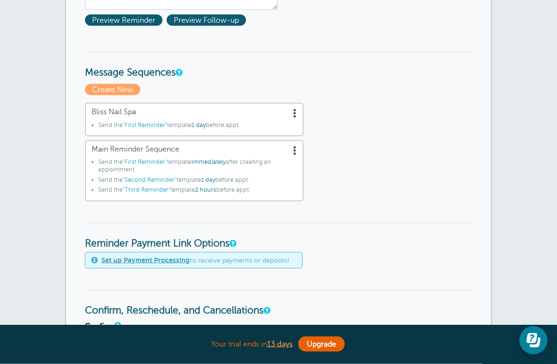
scroll to position [228, 0]
click at [298, 151] on span at bounding box center [294, 149] width 9 height 9
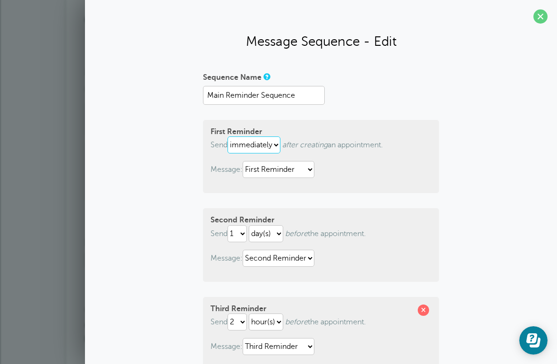
click at [280, 151] on select "immediately 1 2 3 4 5 6 7 8 9 10 11 12 13 14 15 16 17 18 19 20 21 22 23 24 25 2…" at bounding box center [253, 144] width 53 height 17
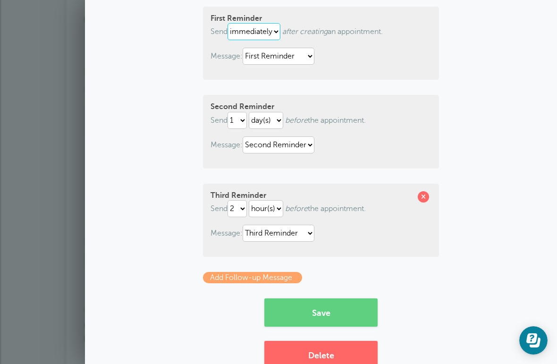
scroll to position [115, 0]
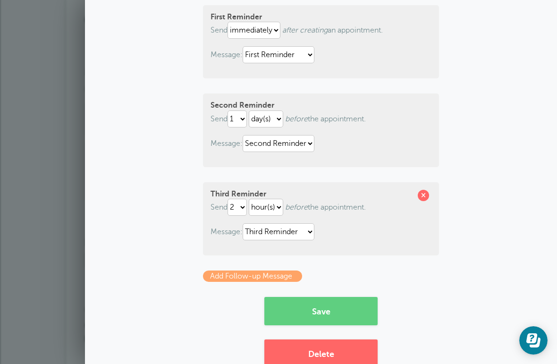
click at [425, 197] on span at bounding box center [423, 195] width 11 height 11
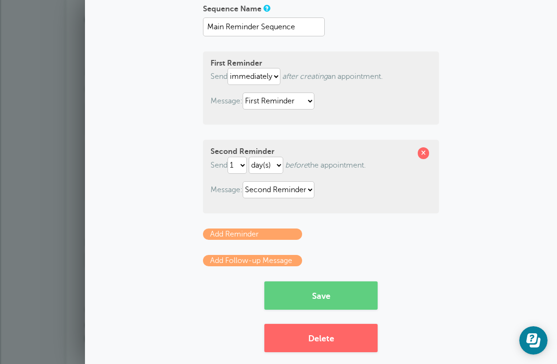
click at [352, 292] on button "Save" at bounding box center [320, 295] width 113 height 28
